Goal: Transaction & Acquisition: Purchase product/service

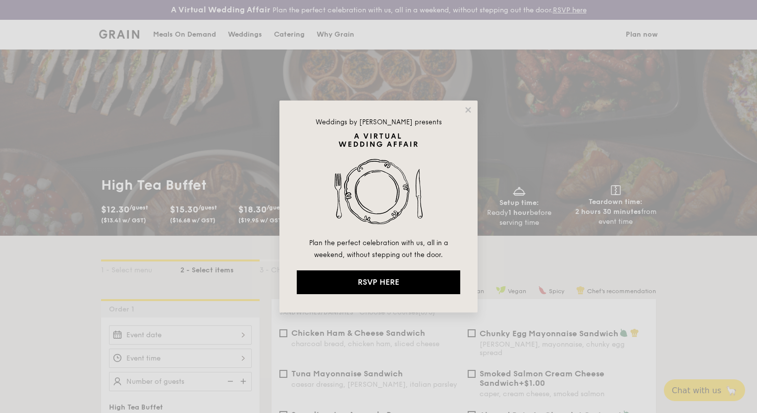
click at [469, 104] on div "Weddings by [PERSON_NAME] presents Plan the perfect celebration with us, all in…" at bounding box center [379, 207] width 198 height 212
click at [465, 108] on icon at bounding box center [468, 110] width 9 height 9
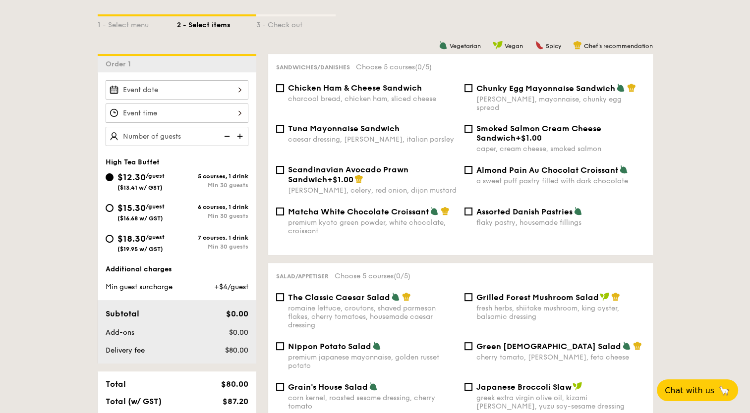
scroll to position [248, 0]
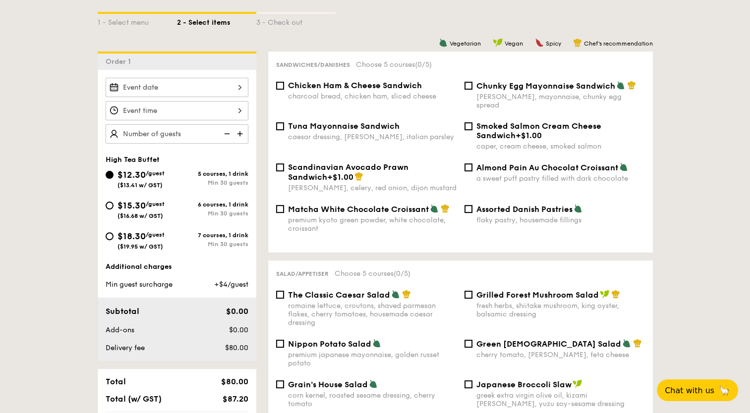
click at [145, 143] on div "High Tea Buffet $12.30 /guest ($13.41 w/ GST) 5 courses, 1 drink Min 30 guests …" at bounding box center [177, 215] width 159 height 291
type input "30 guests"
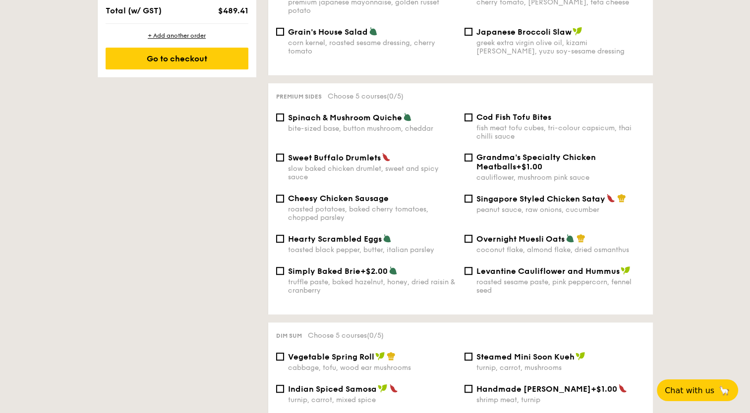
scroll to position [644, 0]
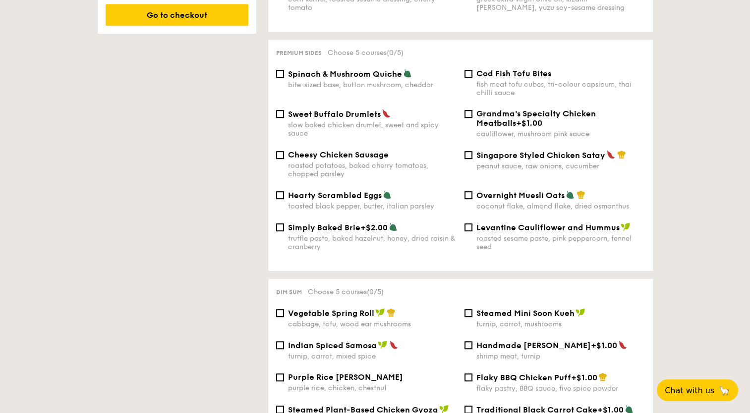
click at [677, 114] on div "1 - Select menu 2 - Select items 3 - Check out Order 1 30 guests High Tea Buffe…" at bounding box center [375, 418] width 750 height 1653
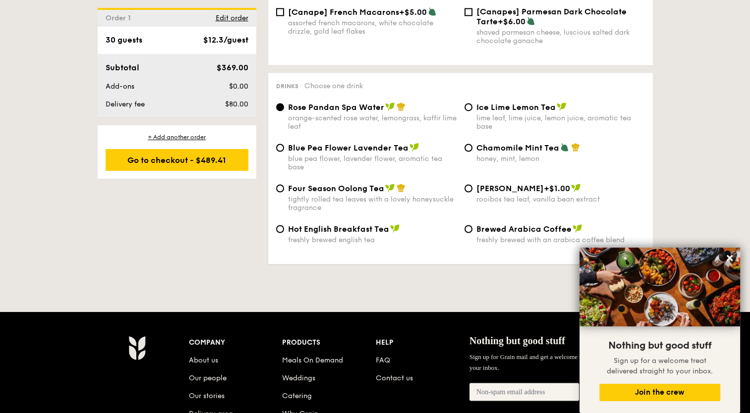
scroll to position [1636, 0]
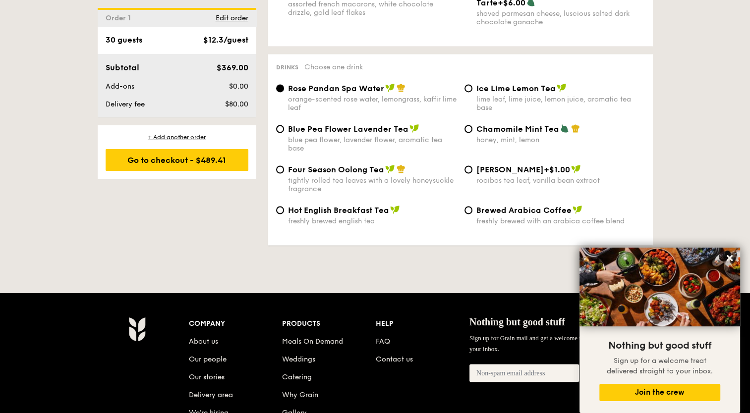
click at [369, 196] on div "Four Season Oolong Tea tightly rolled tea leaves with a lovely honeysuckle frag…" at bounding box center [460, 185] width 377 height 41
click at [364, 186] on div "tightly rolled tea leaves with a lovely honeysuckle fragrance" at bounding box center [372, 184] width 169 height 17
click at [284, 174] on input "Four Season Oolong Tea tightly rolled tea leaves with a lovely honeysuckle frag…" at bounding box center [280, 170] width 8 height 8
radio input "true"
